Goal: Find specific fact: Find specific fact

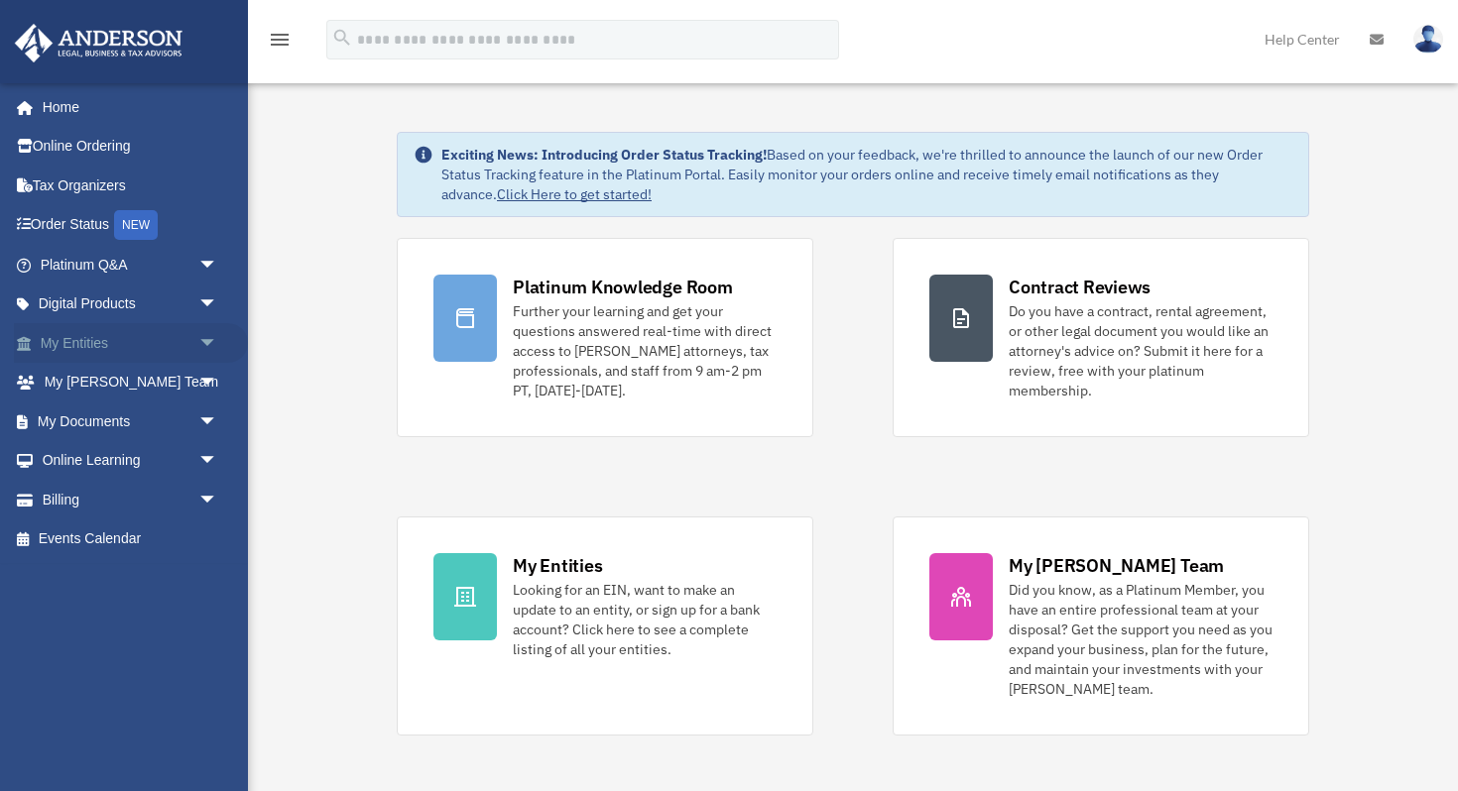
click at [54, 339] on link "My Entities arrow_drop_down" at bounding box center [131, 343] width 234 height 40
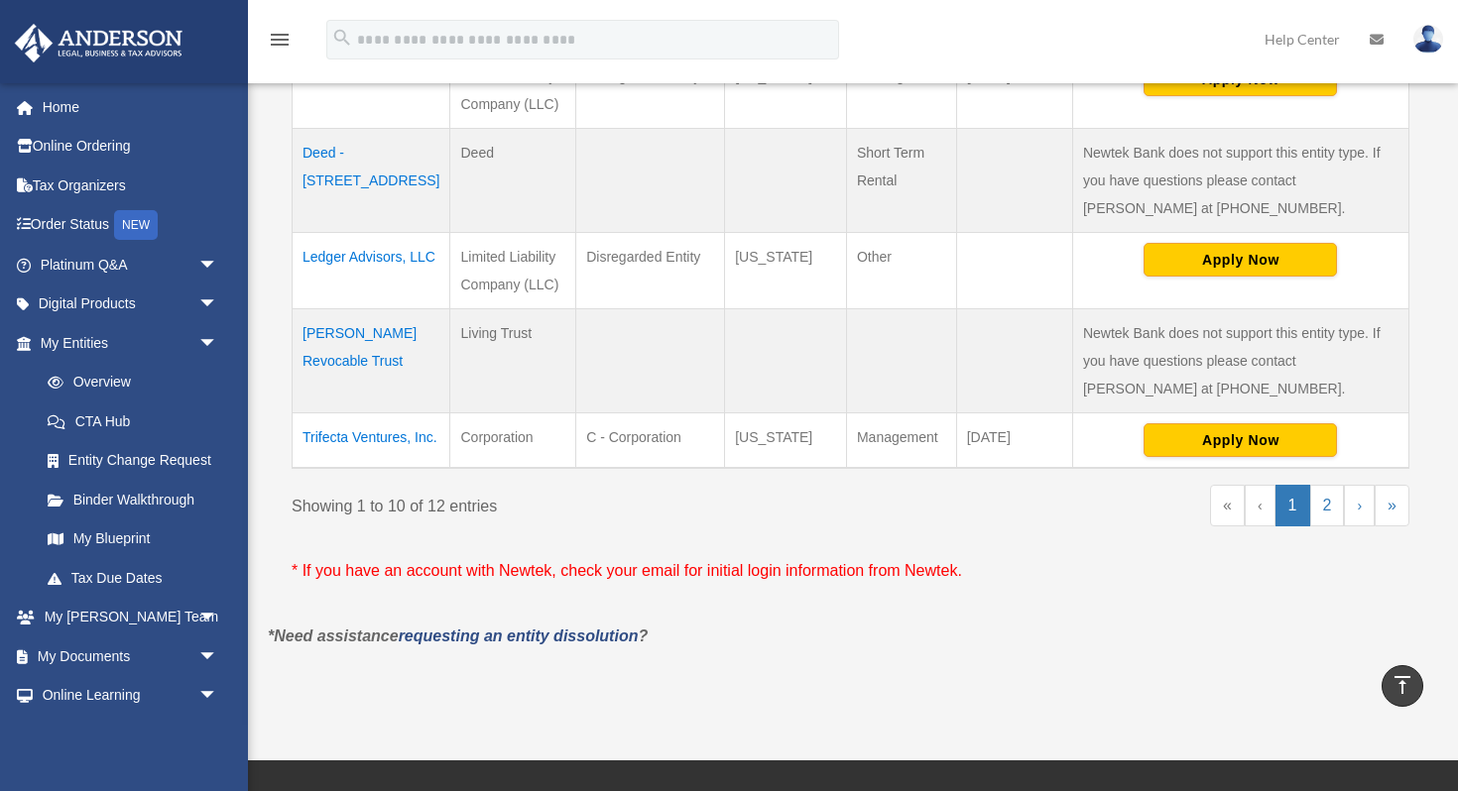
scroll to position [1028, 0]
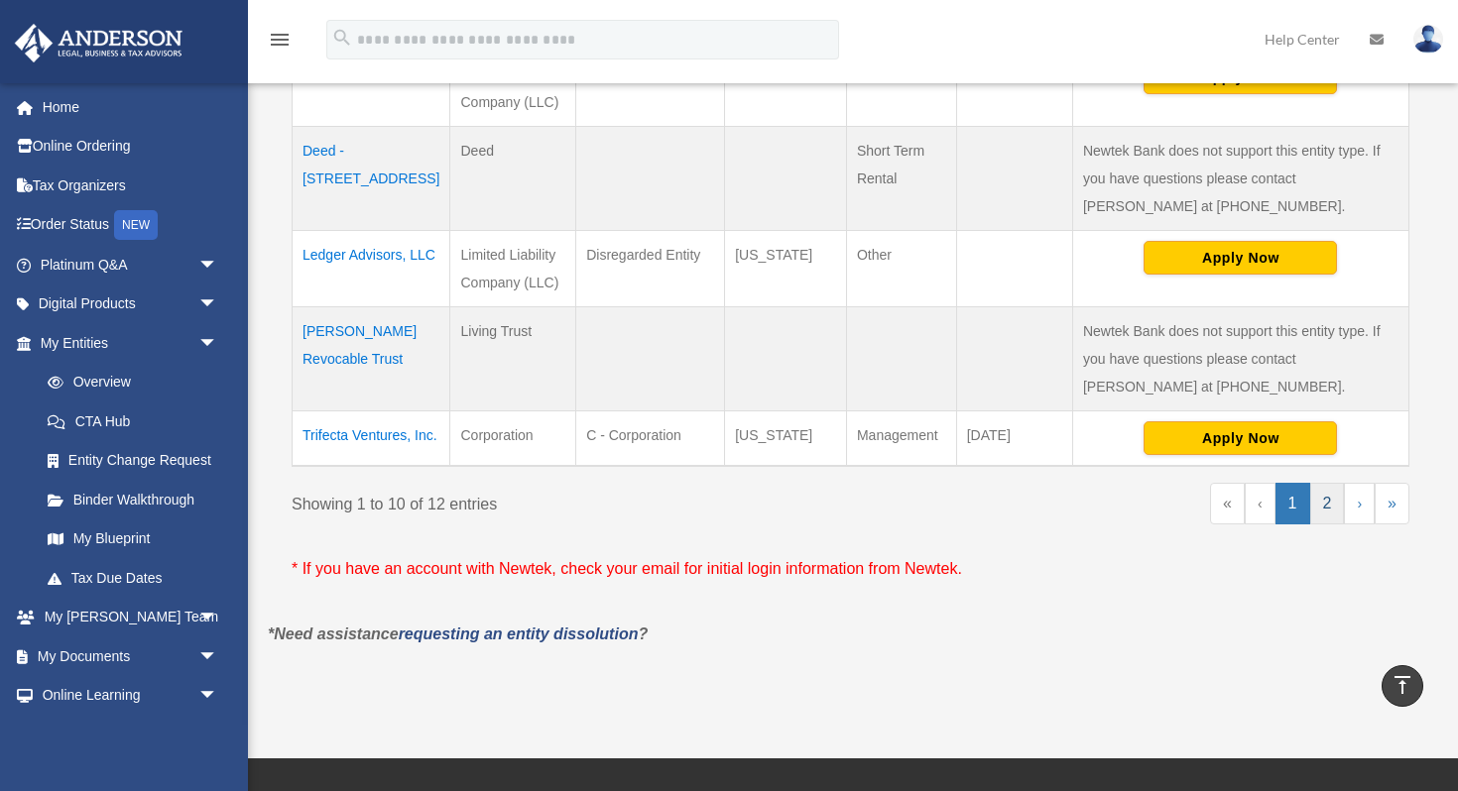
click at [1325, 525] on link "2" at bounding box center [1327, 504] width 35 height 42
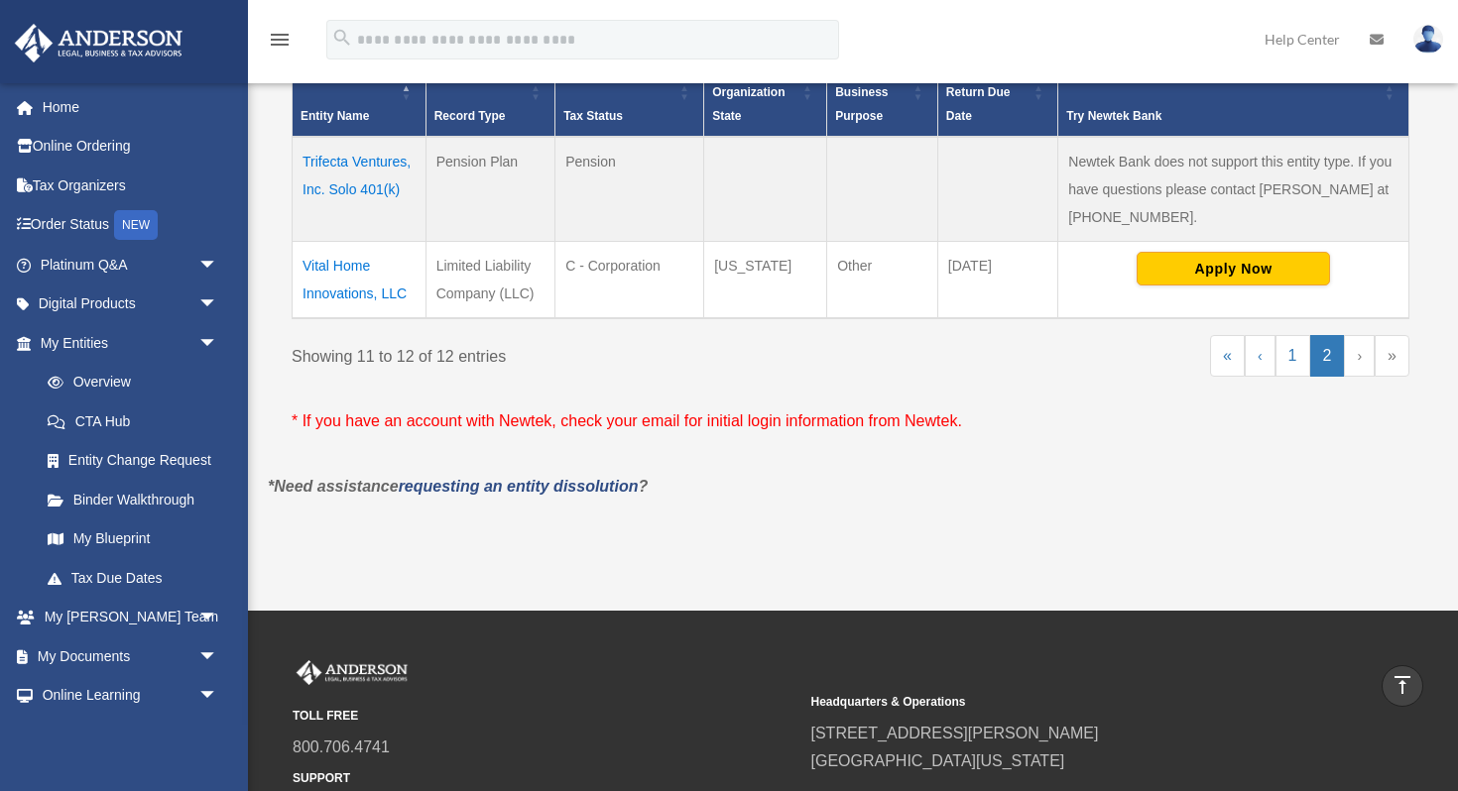
scroll to position [449, 0]
click at [321, 264] on td "Vital Home Innovations, LLC" at bounding box center [360, 278] width 134 height 77
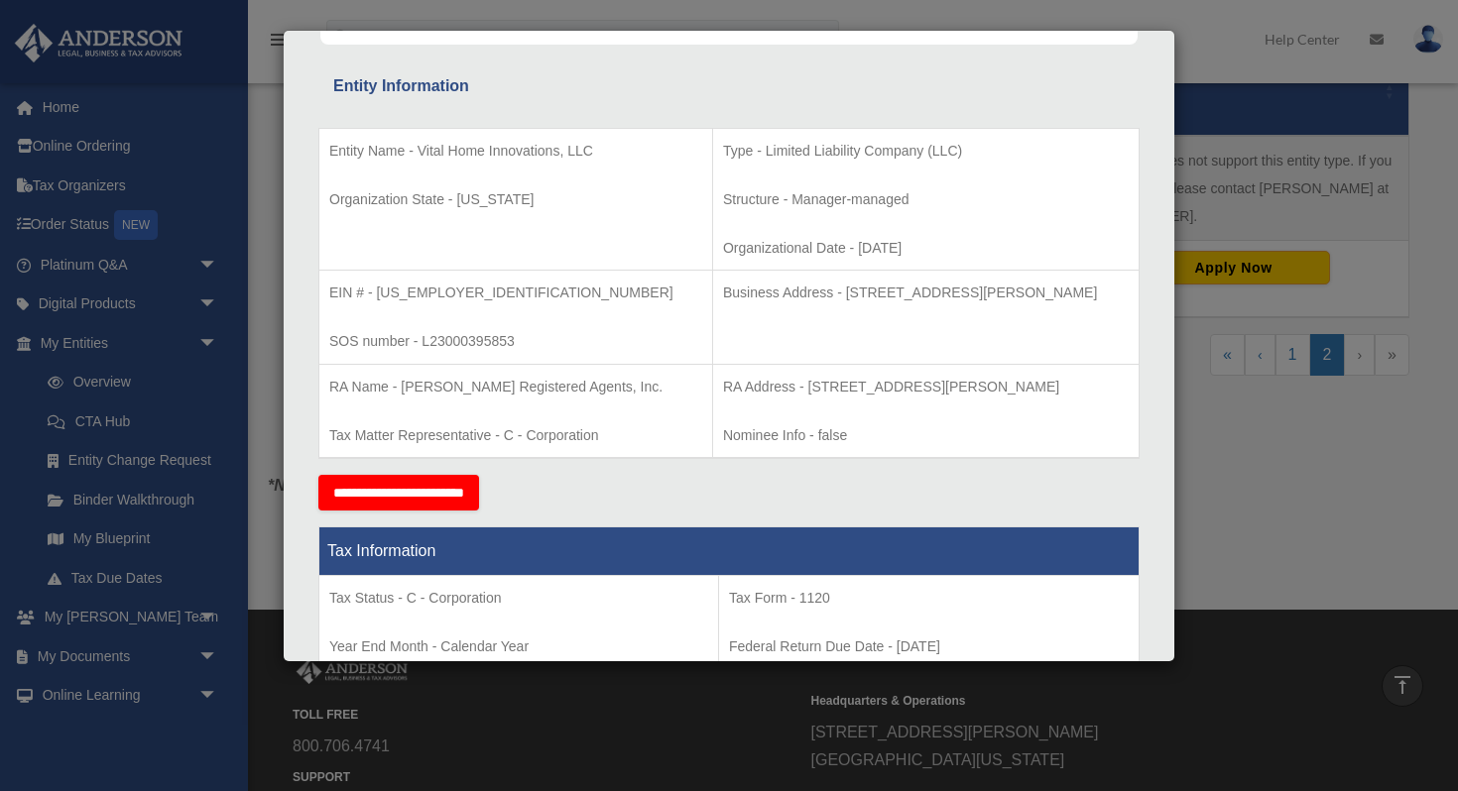
scroll to position [338, 0]
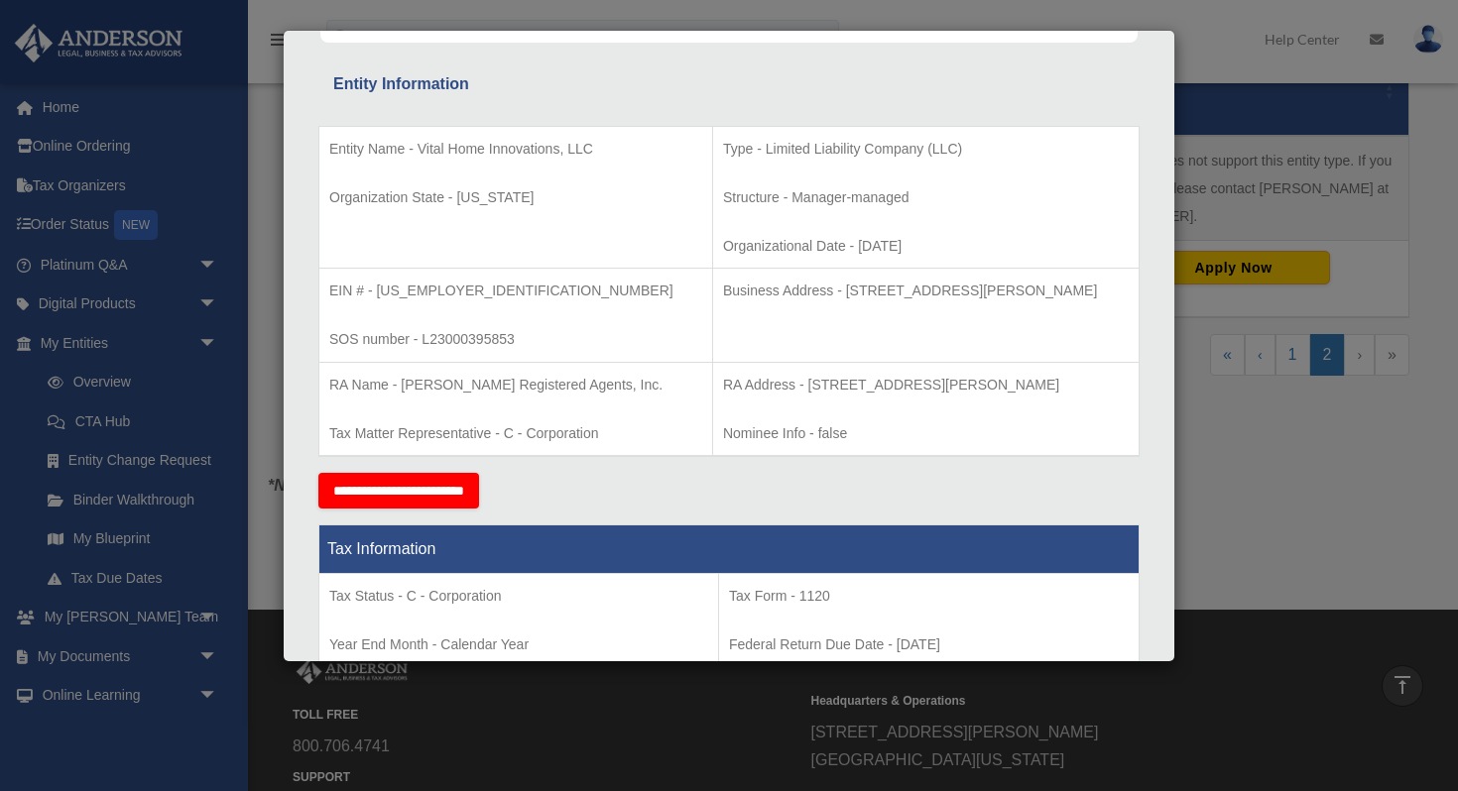
drag, startPoint x: 778, startPoint y: 297, endPoint x: 1024, endPoint y: 297, distance: 245.9
click at [1024, 297] on p "Business Address - [STREET_ADDRESS][PERSON_NAME]" at bounding box center [926, 291] width 406 height 25
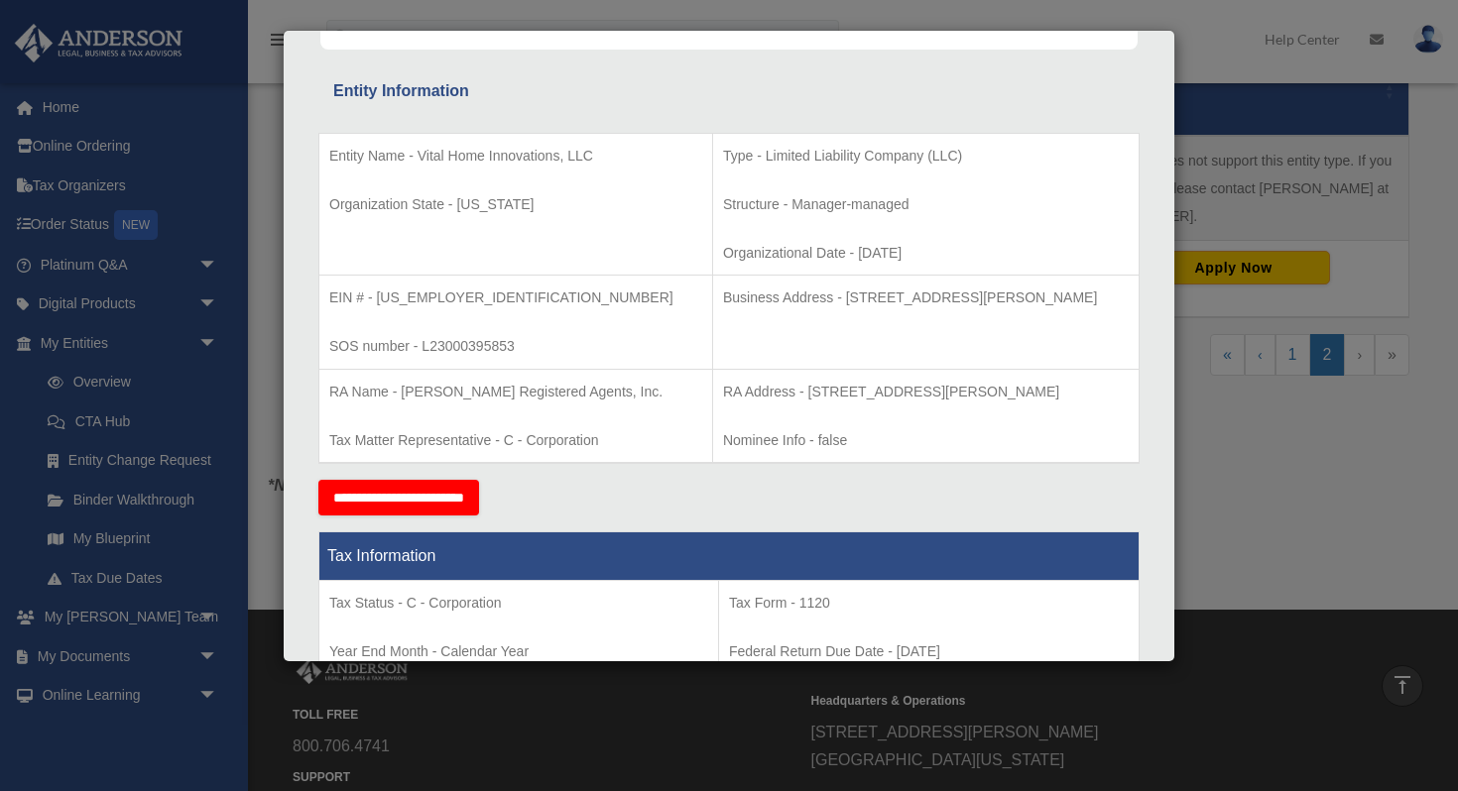
scroll to position [329, 0]
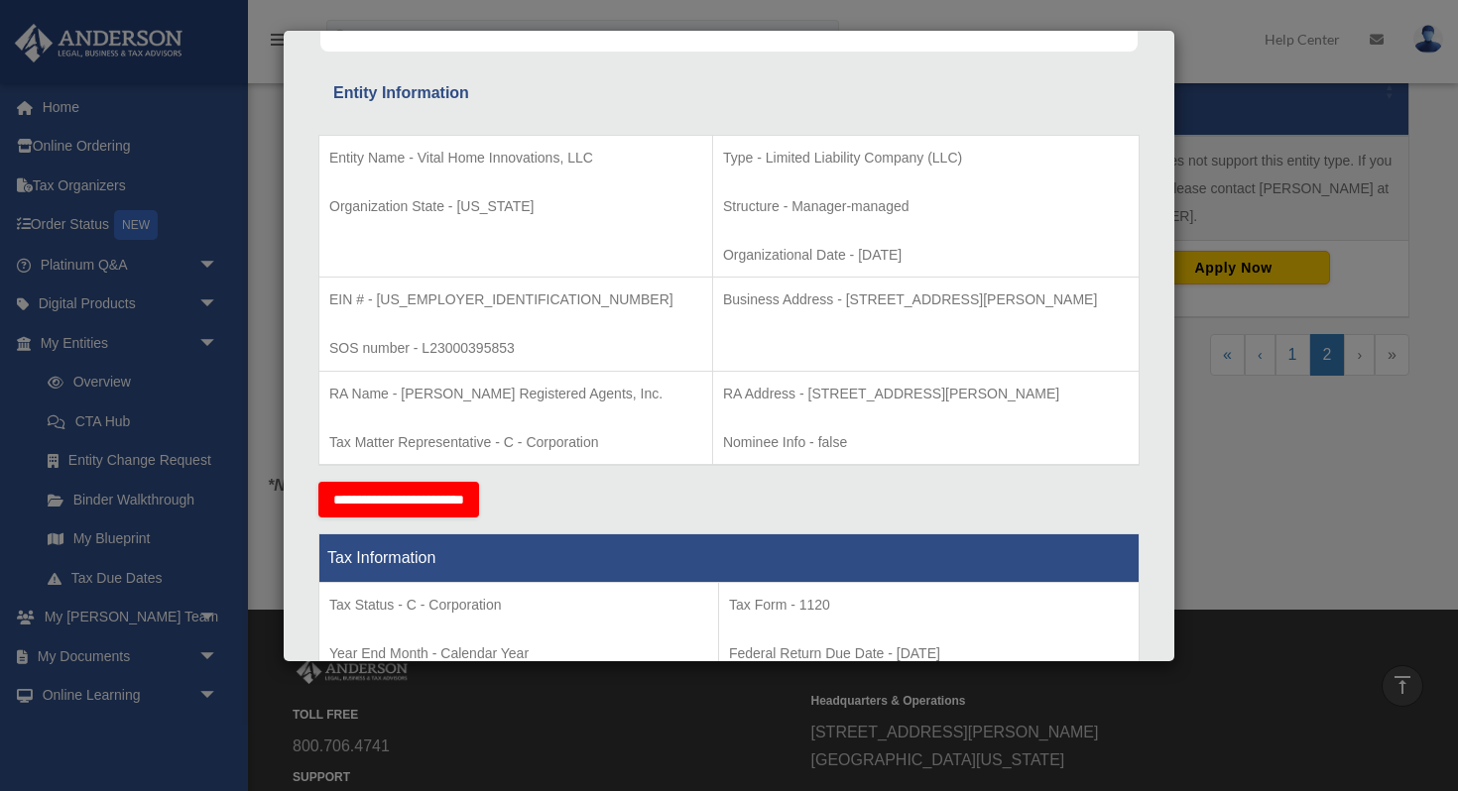
drag, startPoint x: 374, startPoint y: 300, endPoint x: 456, endPoint y: 299, distance: 82.3
click at [456, 299] on p "EIN # - [US_EMPLOYER_IDENTIFICATION_NUMBER]" at bounding box center [515, 300] width 373 height 25
drag, startPoint x: 376, startPoint y: 299, endPoint x: 455, endPoint y: 295, distance: 79.4
click at [455, 295] on p "EIN # - [US_EMPLOYER_IDENTIFICATION_NUMBER]" at bounding box center [515, 300] width 373 height 25
copy p "[US_EMPLOYER_IDENTIFICATION_NUMBER]"
